Goal: Information Seeking & Learning: Learn about a topic

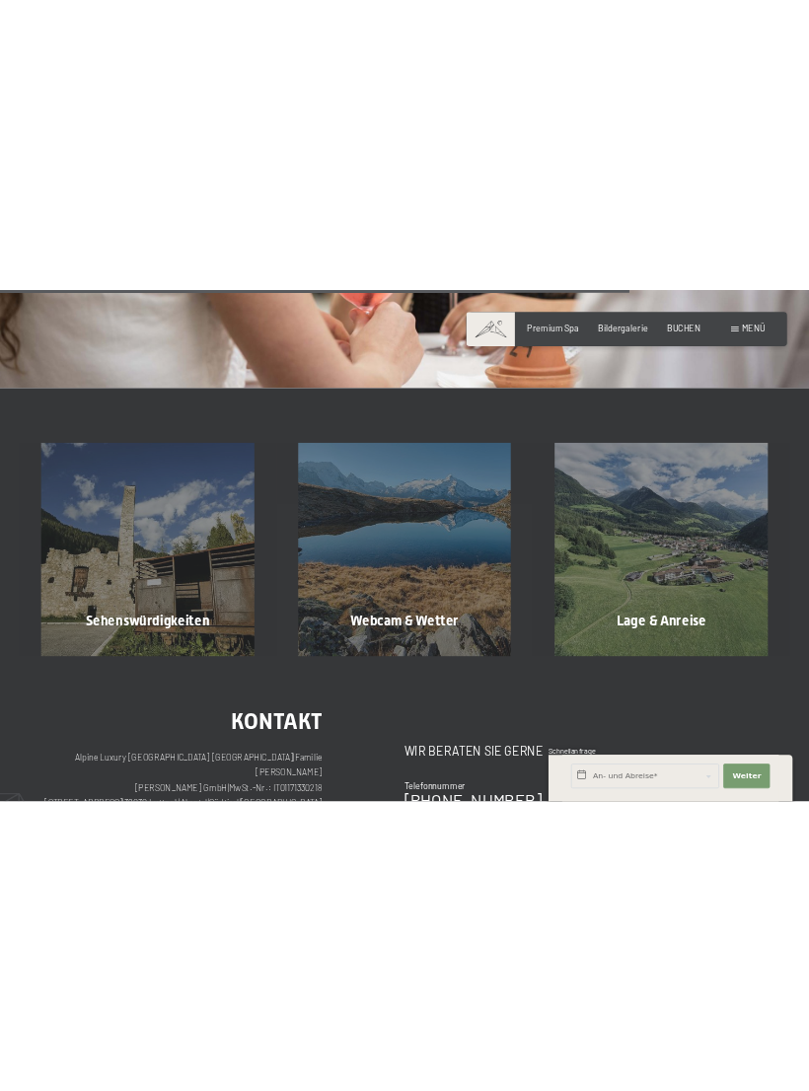
scroll to position [1662, 0]
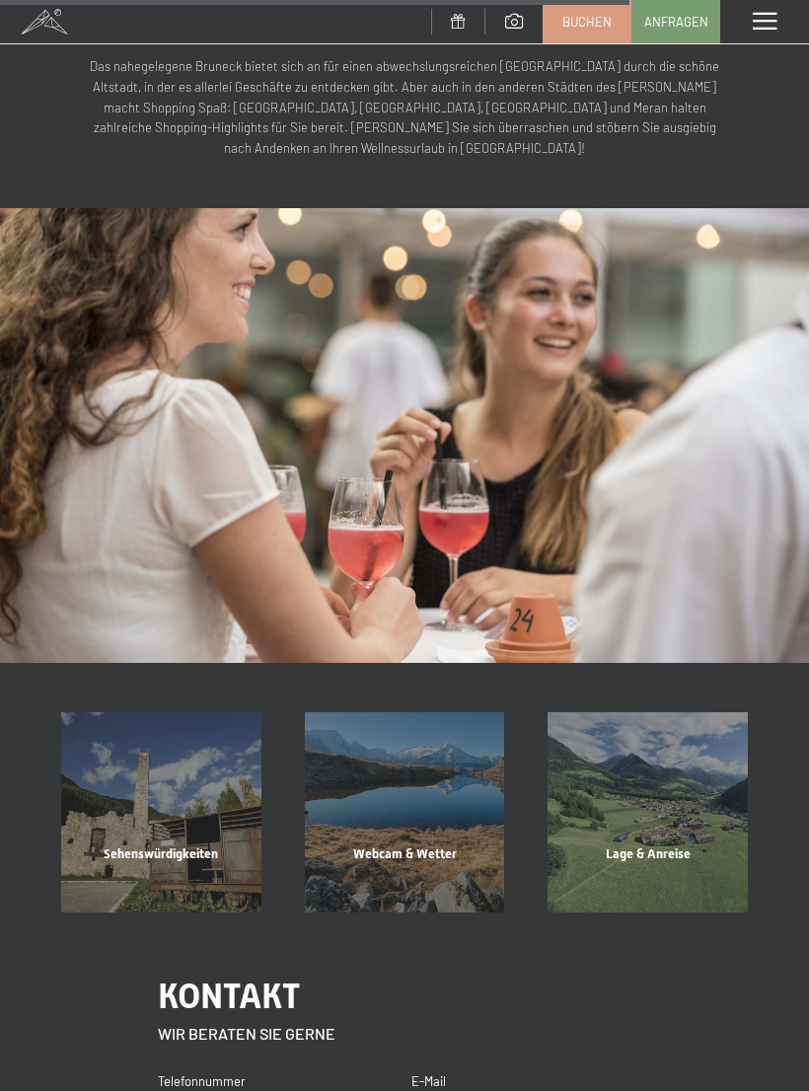
click at [145, 845] on div "Sehenswürdigkeiten" at bounding box center [161, 878] width 244 height 67
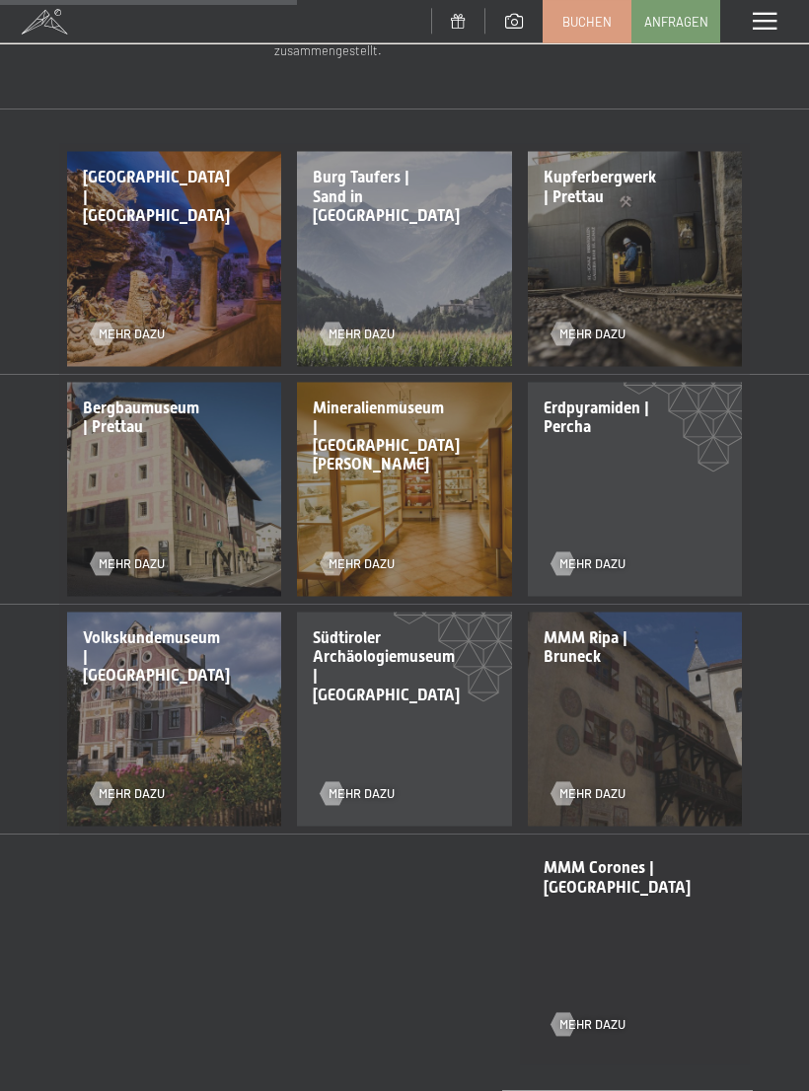
scroll to position [933, 0]
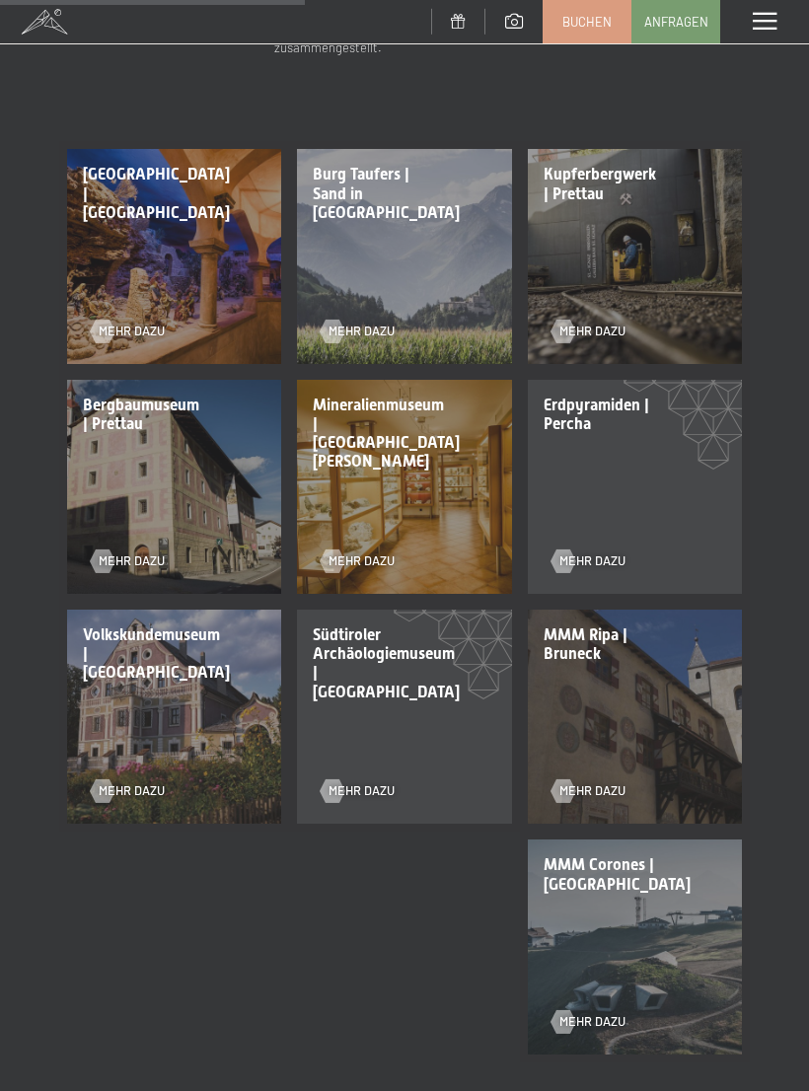
click at [671, 469] on div "Erdpyramiden | [PERSON_NAME] dazu" at bounding box center [635, 487] width 230 height 230
click at [604, 552] on span "Mehr dazu" at bounding box center [592, 561] width 66 height 18
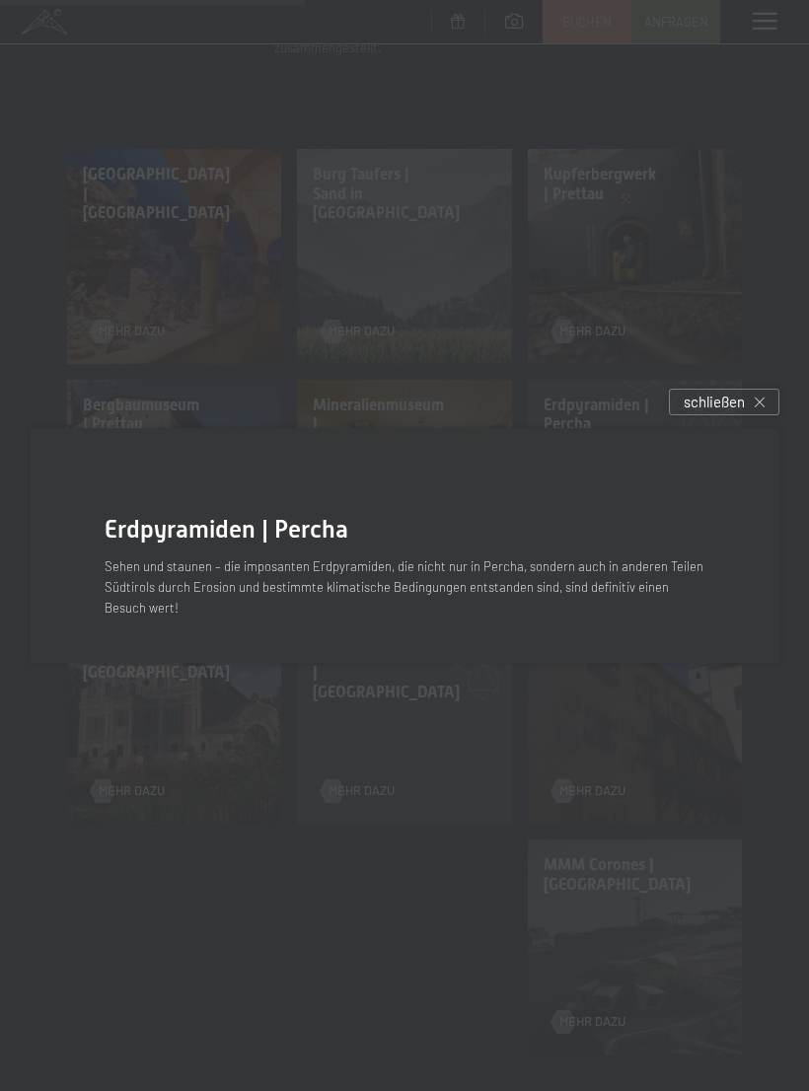
click at [552, 589] on p "Sehen und staunen – die imposanten Erdpyramiden, die nicht nur in Percha, sonde…" at bounding box center [405, 586] width 600 height 61
click at [758, 415] on div "schließen" at bounding box center [724, 402] width 110 height 27
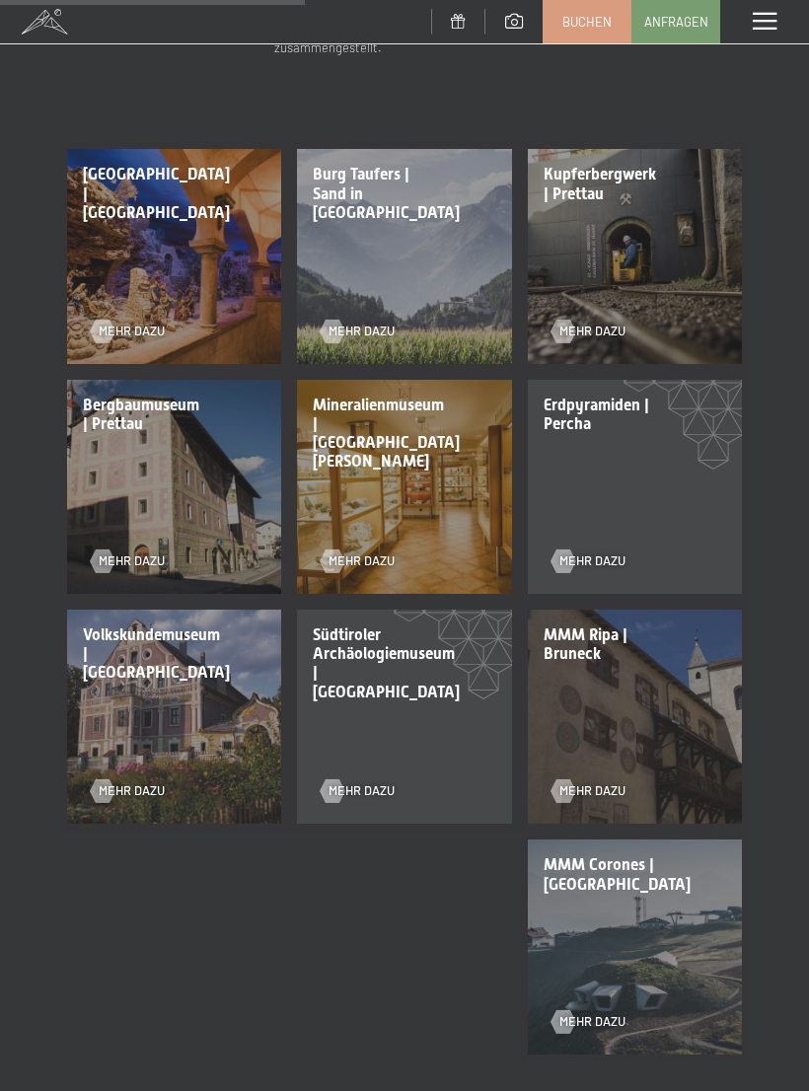
click at [629, 396] on span "Erdpyramiden | Percha" at bounding box center [596, 414] width 106 height 37
click at [614, 552] on span "Mehr dazu" at bounding box center [592, 561] width 66 height 18
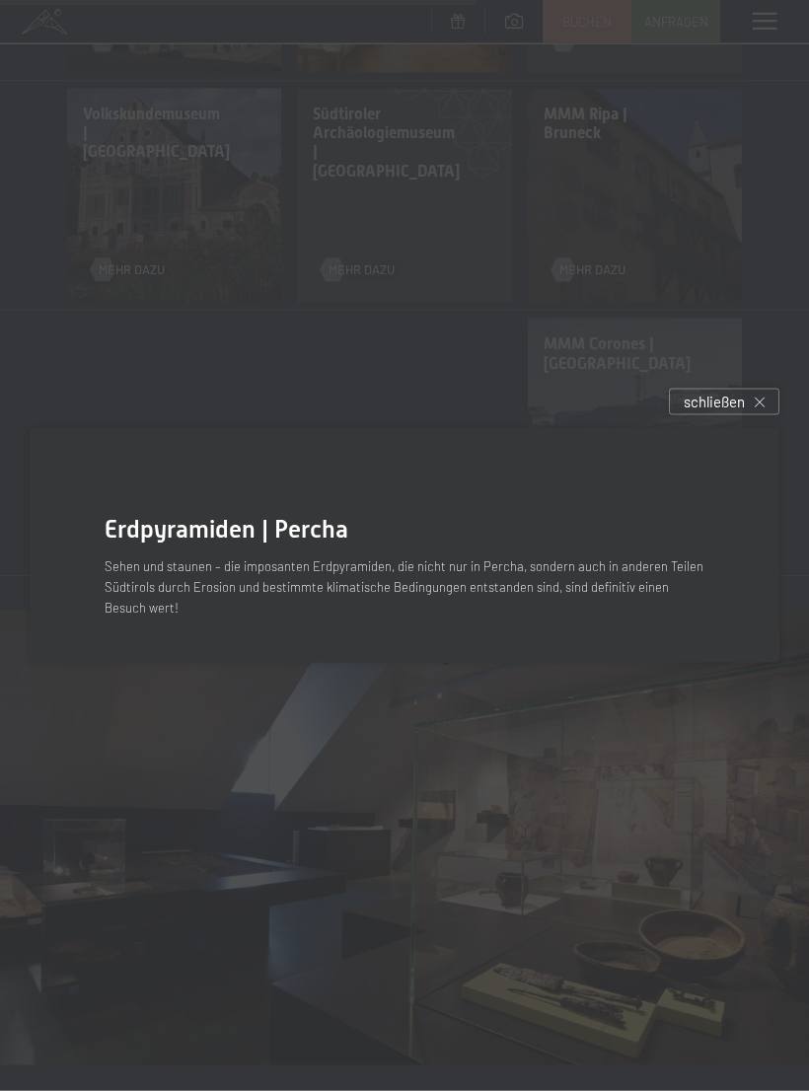
scroll to position [1455, 0]
click at [308, 539] on span "Erdpyramiden | Percha" at bounding box center [227, 529] width 244 height 29
